Goal: Entertainment & Leisure: Consume media (video, audio)

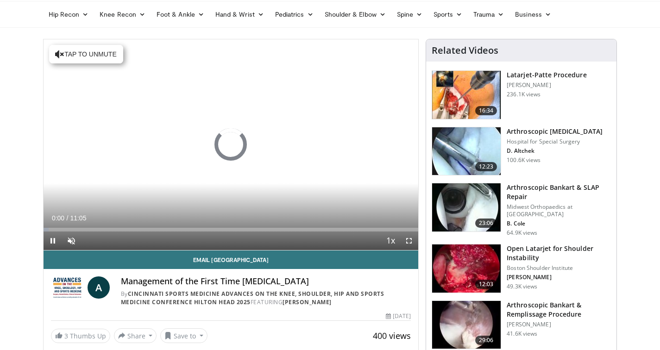
scroll to position [32, 0]
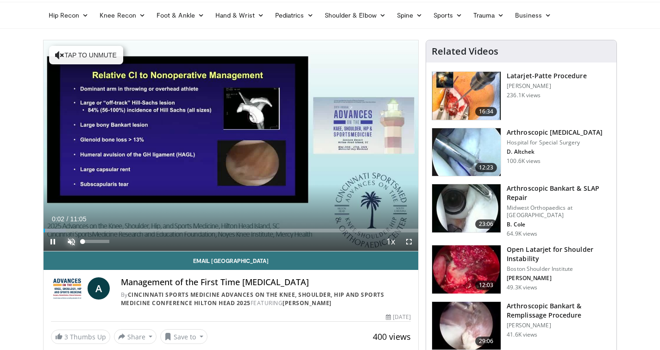
click at [71, 244] on span "Video Player" at bounding box center [71, 242] width 19 height 19
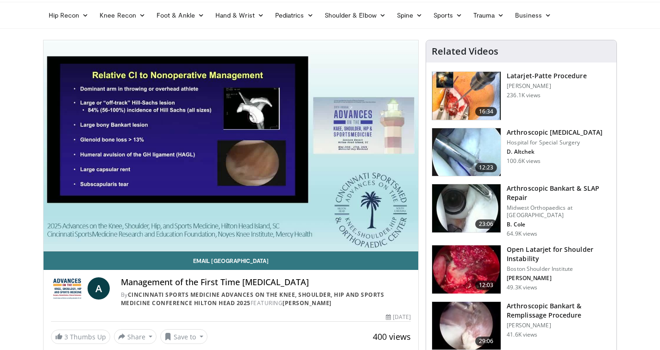
click at [62, 233] on button "Mute" at bounding box center [71, 242] width 19 height 19
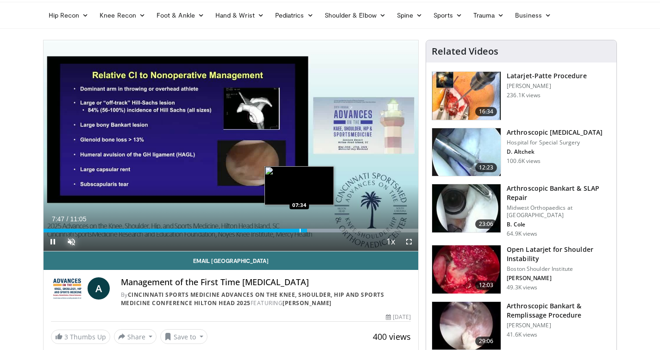
click at [299, 227] on div "Loaded : 79.62% 07:47 07:34" at bounding box center [231, 228] width 375 height 9
click at [298, 229] on div "Progress Bar" at bounding box center [298, 231] width 1 height 4
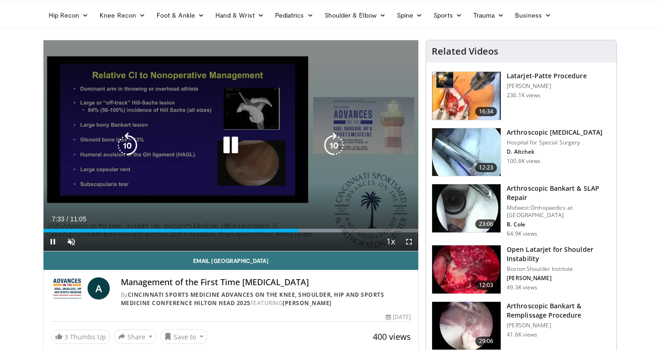
click at [231, 142] on icon "Video Player" at bounding box center [231, 146] width 26 height 26
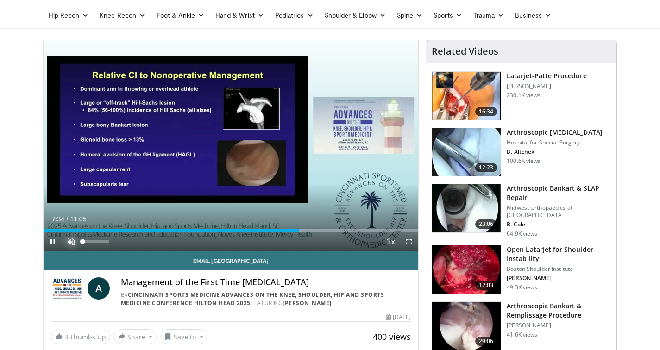
click at [70, 237] on span "Video Player" at bounding box center [71, 242] width 19 height 19
